Goal: Task Accomplishment & Management: Complete application form

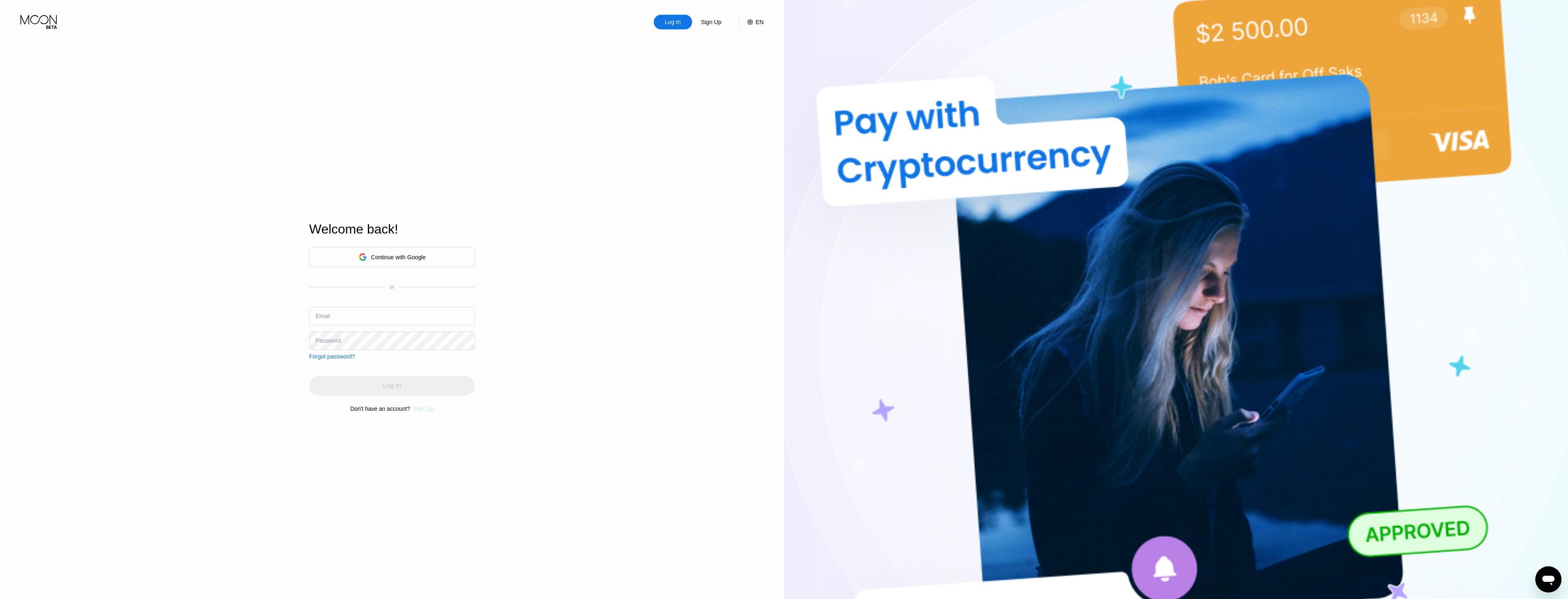
click at [429, 412] on div "Sign Up" at bounding box center [424, 408] width 21 height 7
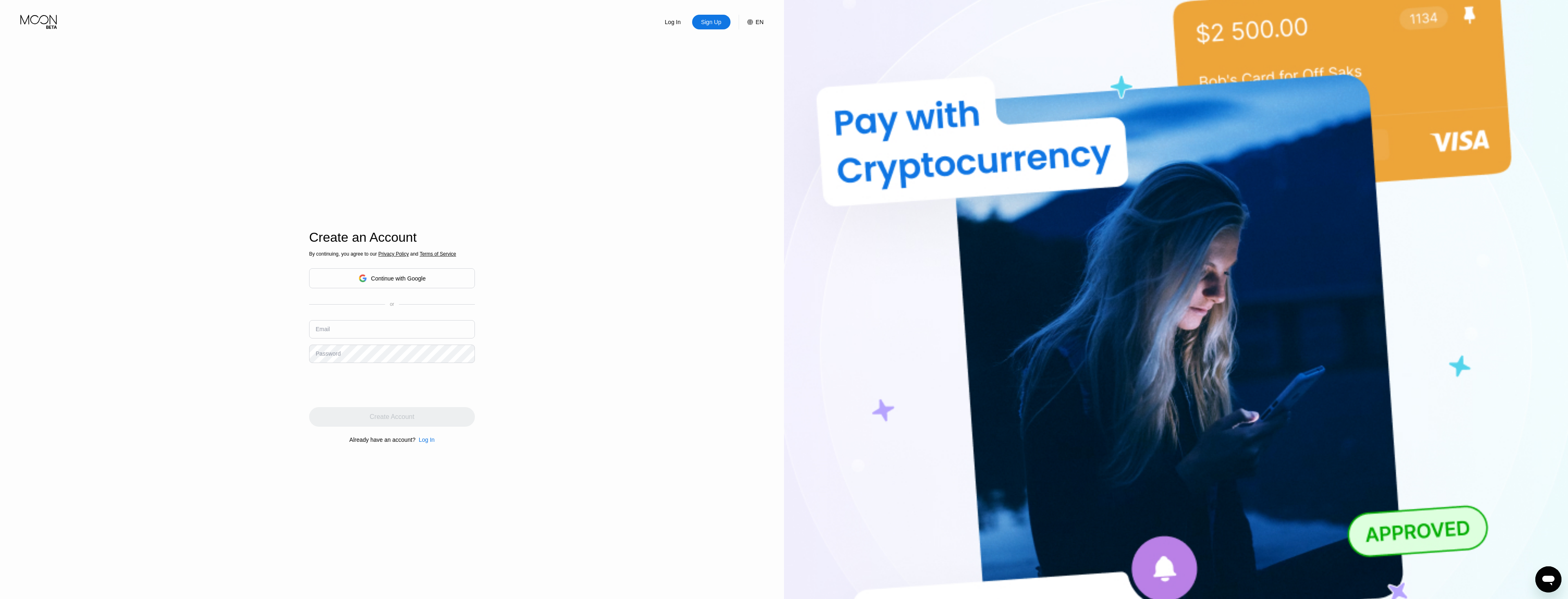
click at [411, 328] on input "text" at bounding box center [392, 329] width 166 height 18
type input "[EMAIL_ADDRESS][DOMAIN_NAME]"
click at [389, 424] on div "Create Account" at bounding box center [392, 417] width 166 height 19
click at [359, 331] on input at bounding box center [392, 329] width 166 height 18
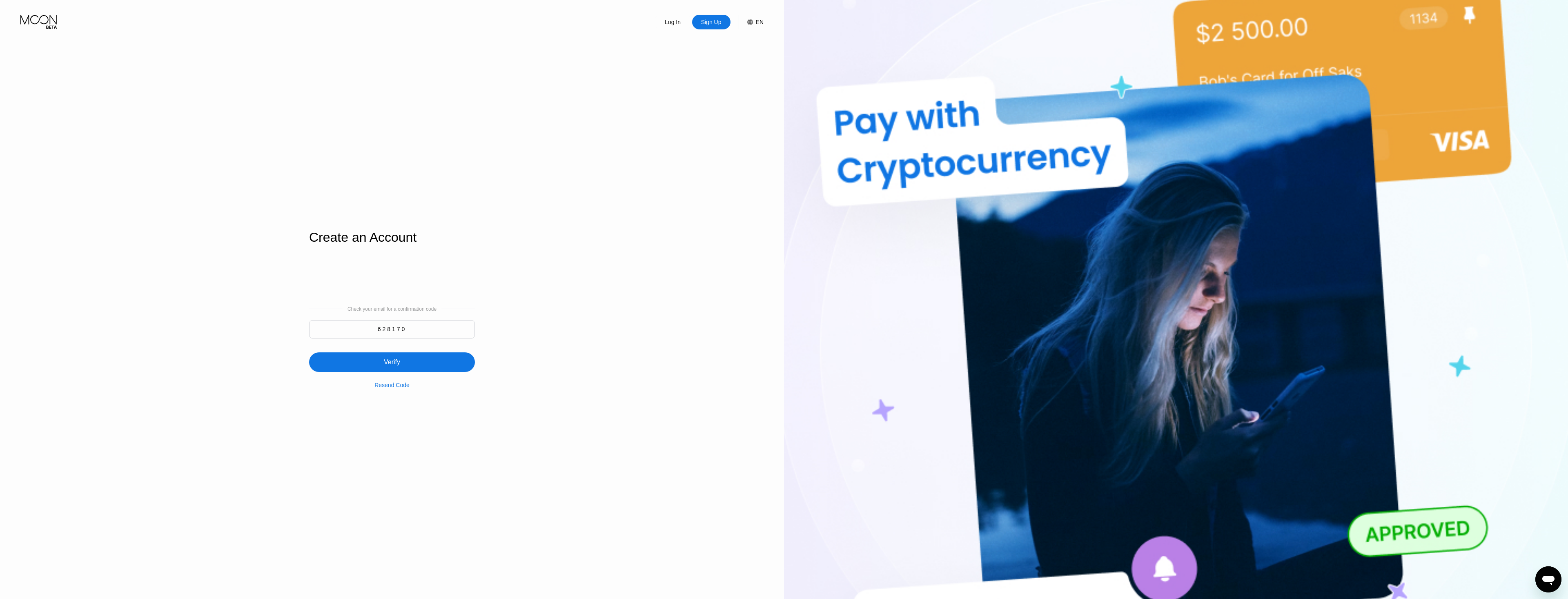
type input "628170"
click at [427, 356] on div "Verify" at bounding box center [392, 362] width 166 height 19
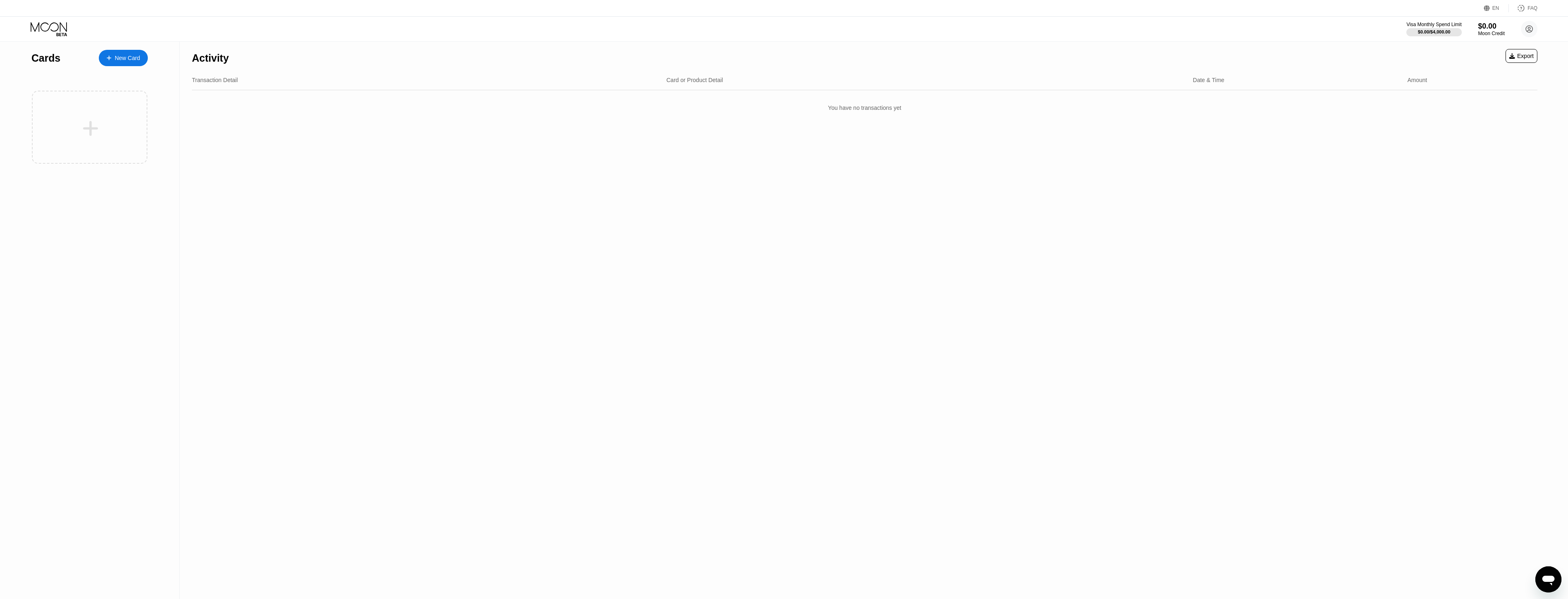
click at [117, 59] on div "New Card" at bounding box center [128, 58] width 26 height 7
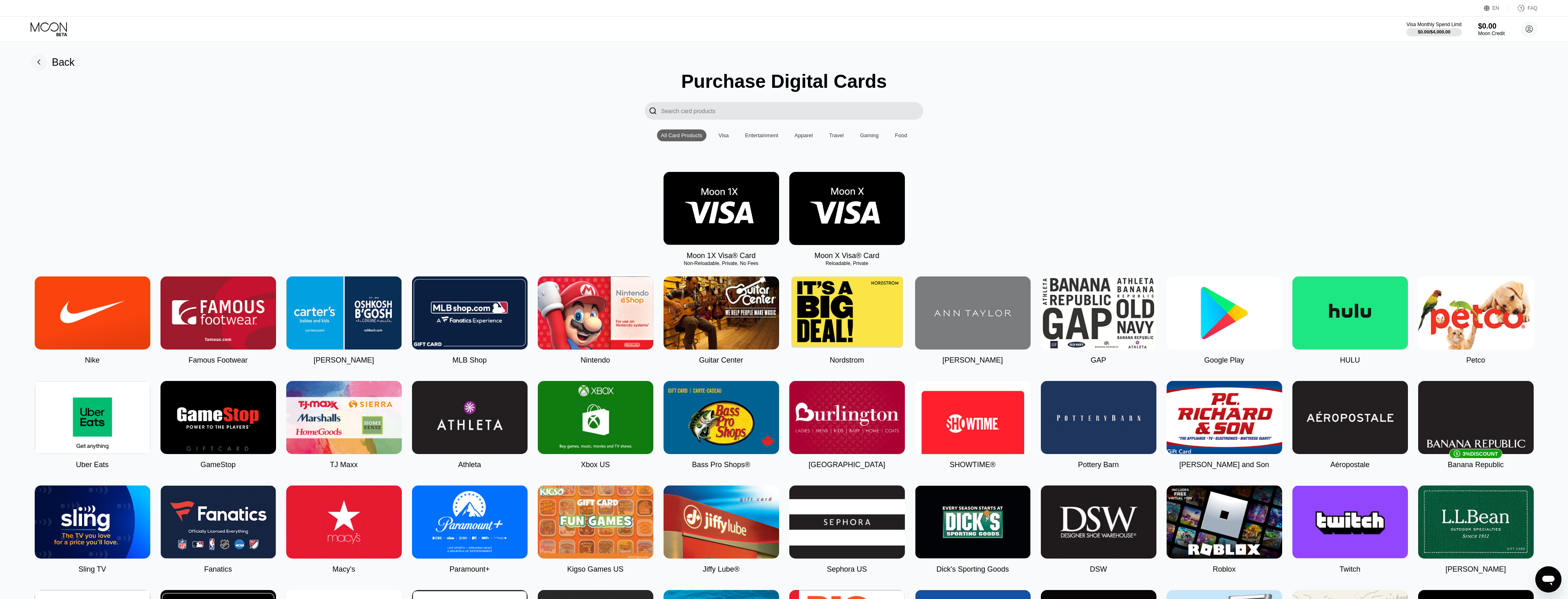
click at [57, 63] on div "Back" at bounding box center [63, 62] width 23 height 12
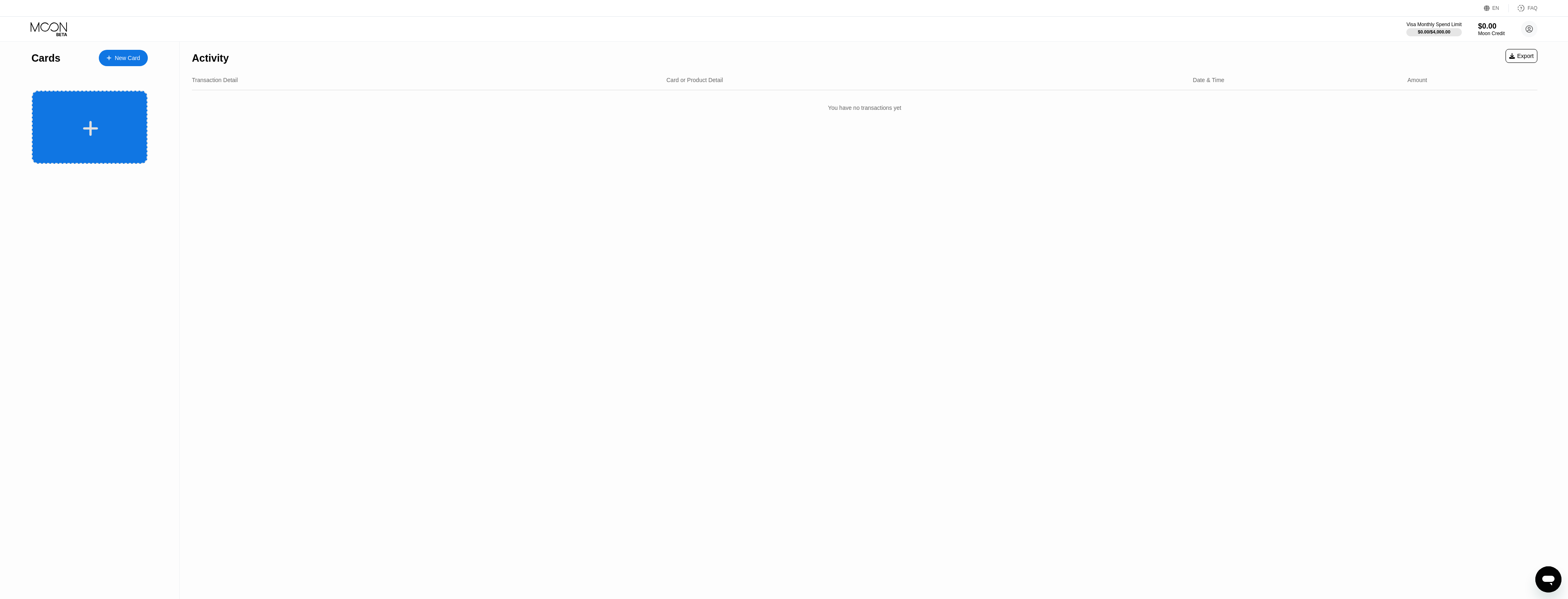
click at [91, 110] on div at bounding box center [89, 127] width 116 height 73
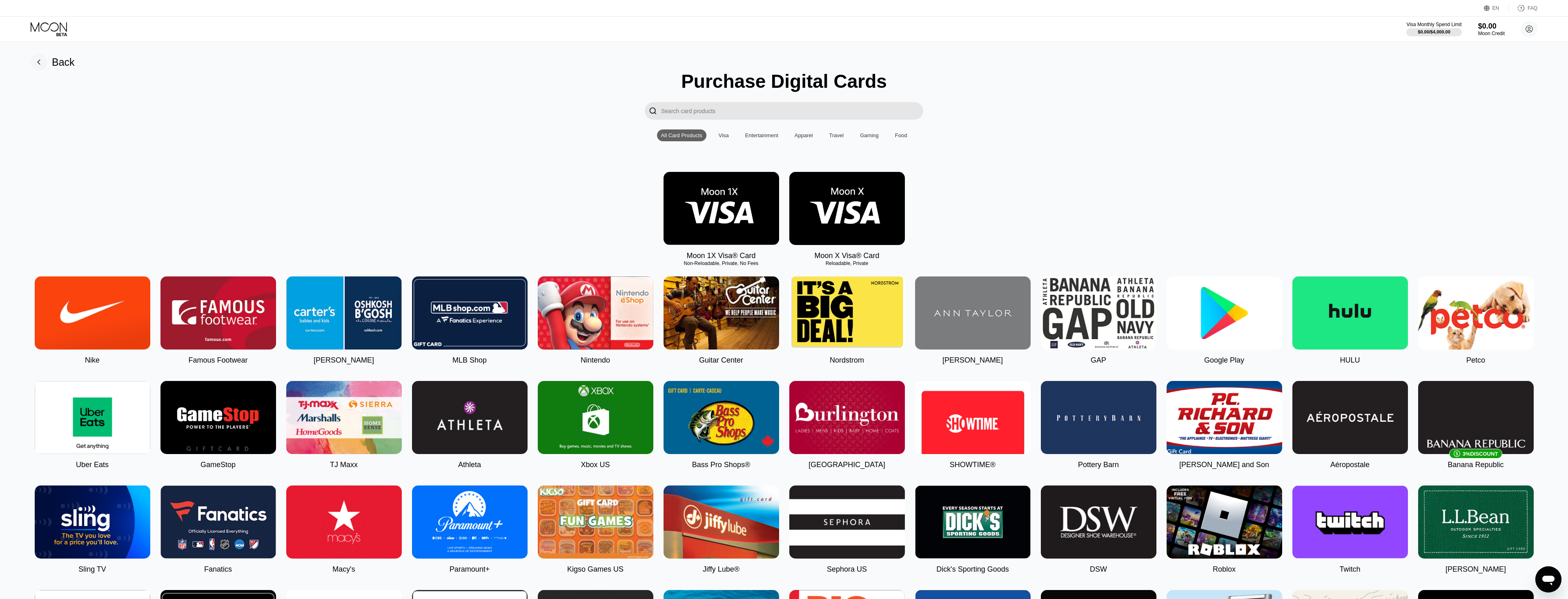
click at [725, 136] on div "Visa" at bounding box center [724, 135] width 10 height 6
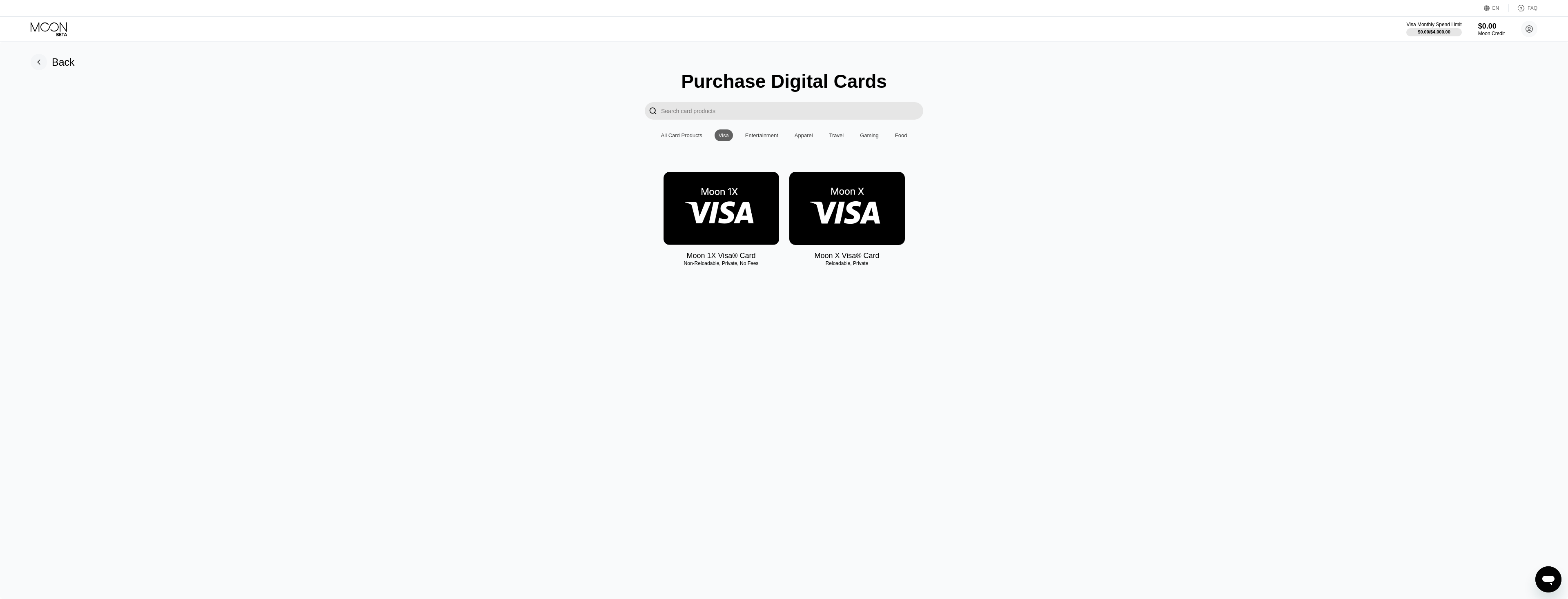
click at [689, 138] on div "All Card Products" at bounding box center [682, 135] width 41 height 6
